Goal: Task Accomplishment & Management: Manage account settings

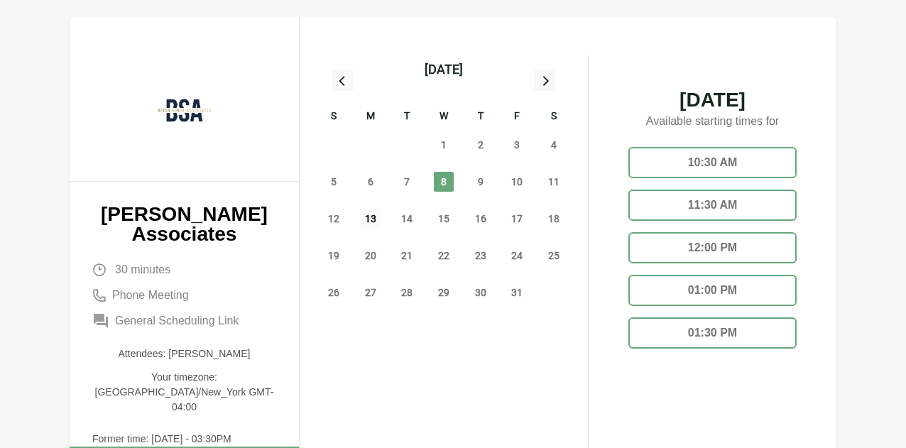
click at [373, 219] on span "13" at bounding box center [371, 219] width 20 height 20
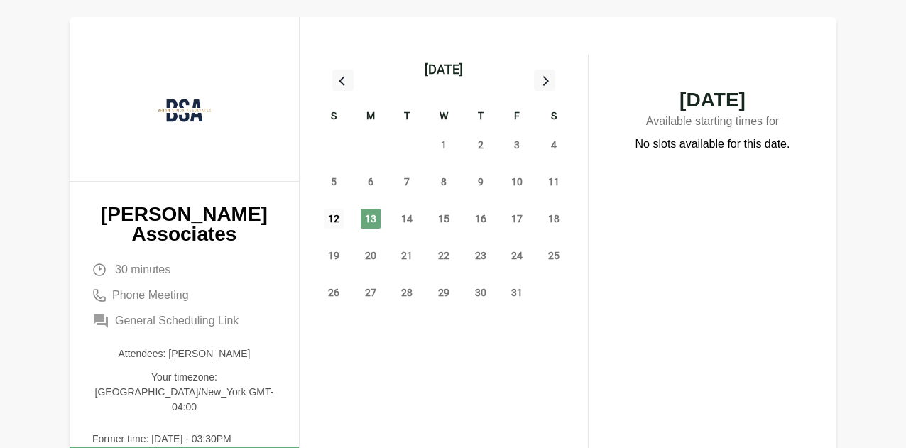
click at [329, 215] on span "12" at bounding box center [334, 219] width 20 height 20
click at [524, 187] on span "10" at bounding box center [517, 182] width 20 height 20
click at [474, 185] on span "9" at bounding box center [481, 182] width 20 height 20
click at [452, 182] on span "8" at bounding box center [444, 182] width 20 height 20
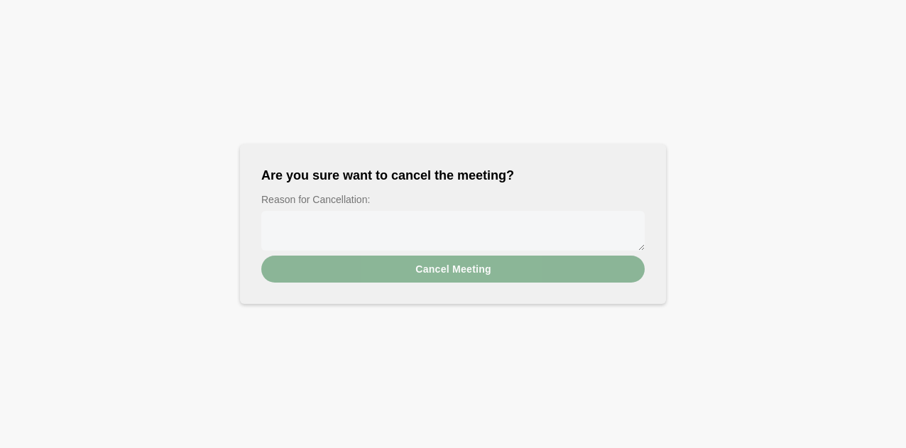
click at [385, 222] on textarea "Reason for Cancellation:" at bounding box center [452, 231] width 383 height 40
type textarea "*"
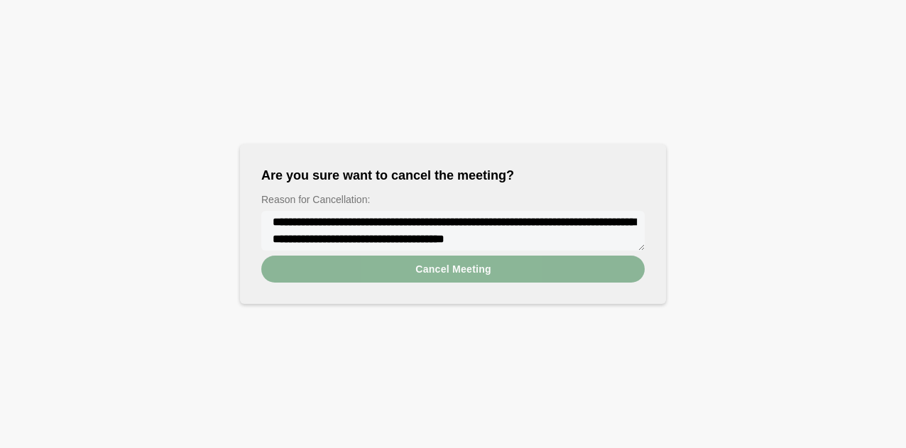
scroll to position [11, 0]
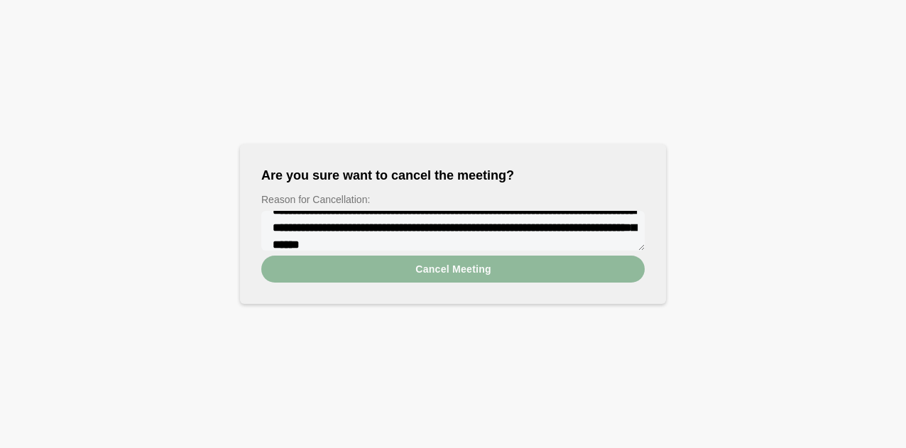
type textarea "**********"
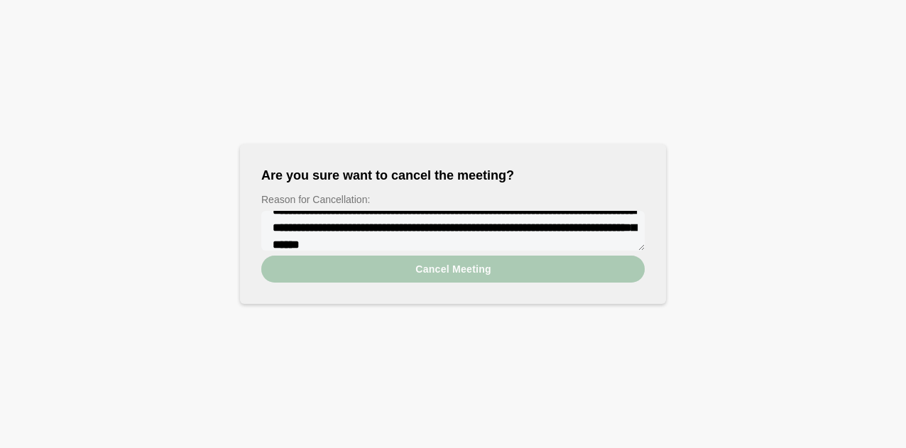
click at [410, 272] on button "Cancel Meeting" at bounding box center [452, 269] width 383 height 27
